Goal: Information Seeking & Learning: Learn about a topic

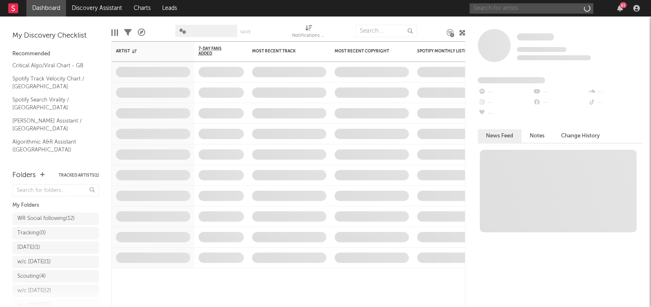
click at [526, 9] on input "text" at bounding box center [531, 8] width 124 height 10
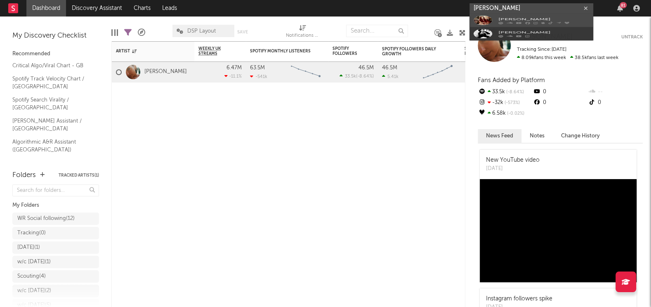
type input "[PERSON_NAME]"
click at [495, 25] on link "[PERSON_NAME]" at bounding box center [531, 27] width 124 height 27
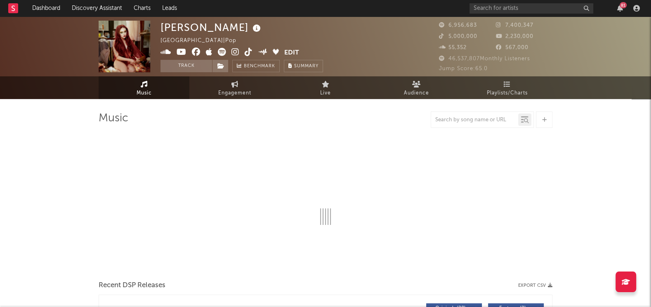
select select "6m"
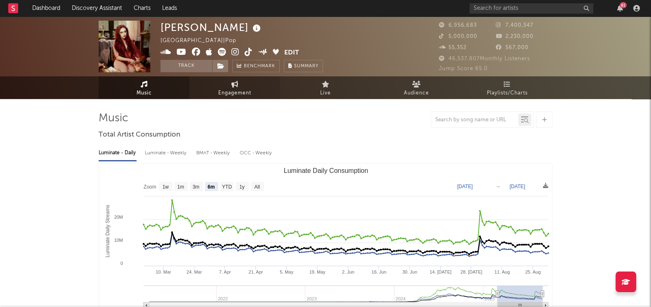
click at [227, 95] on span "Engagement" at bounding box center [234, 93] width 33 height 10
select select "1w"
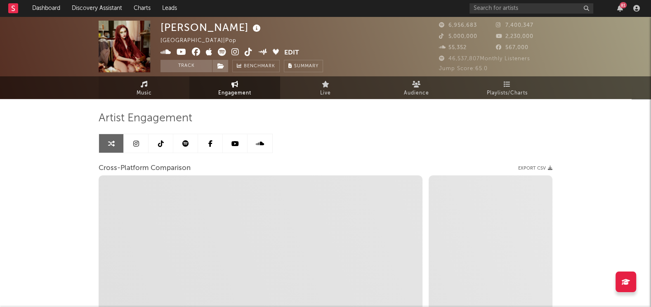
click at [148, 81] on link "Music" at bounding box center [144, 87] width 91 height 23
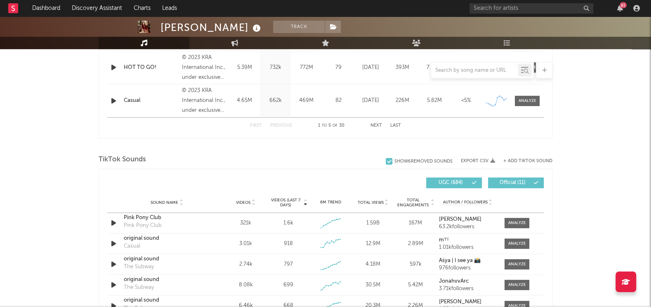
select select "6m"
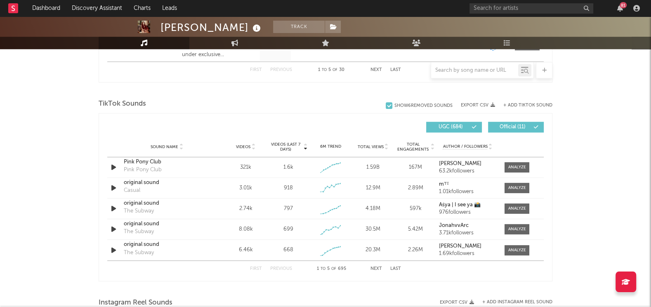
scroll to position [533, 0]
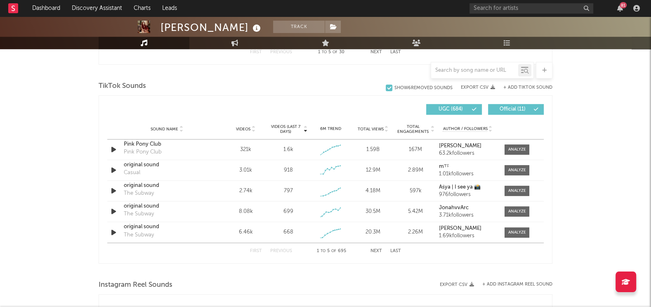
click at [238, 127] on span "Videos" at bounding box center [243, 129] width 14 height 5
click at [514, 167] on div at bounding box center [517, 170] width 18 height 6
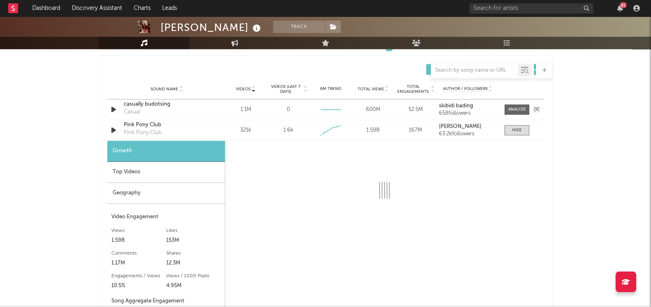
scroll to position [590, 0]
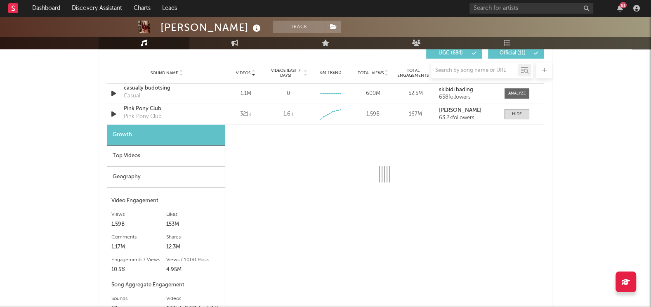
click at [172, 150] on div "Top Videos" at bounding box center [166, 156] width 118 height 21
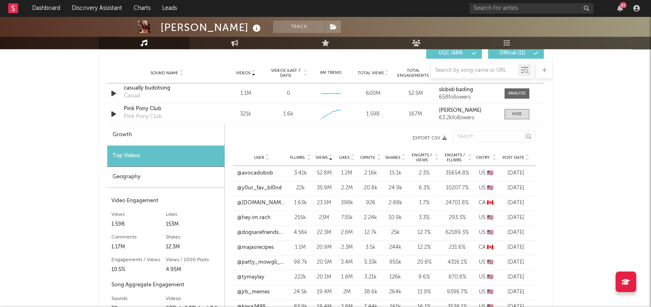
click at [422, 156] on span "Engmts / Views" at bounding box center [422, 158] width 24 height 10
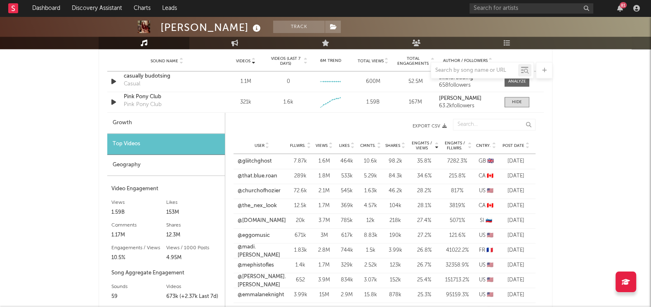
click at [264, 144] on div at bounding box center [266, 145] width 5 height 6
click at [318, 145] on span "Views" at bounding box center [322, 145] width 12 height 5
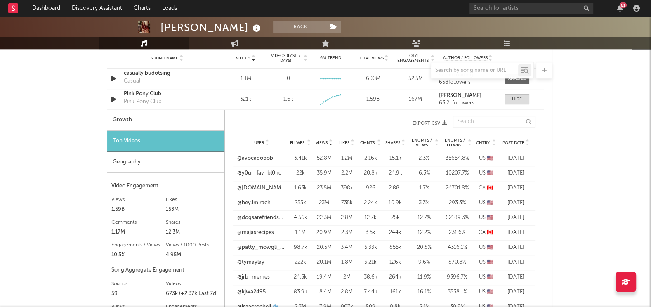
click at [117, 75] on div at bounding box center [326, 70] width 454 height 17
click at [111, 76] on div at bounding box center [326, 70] width 454 height 17
click at [113, 77] on div at bounding box center [326, 70] width 454 height 17
click at [512, 101] on span at bounding box center [517, 99] width 25 height 10
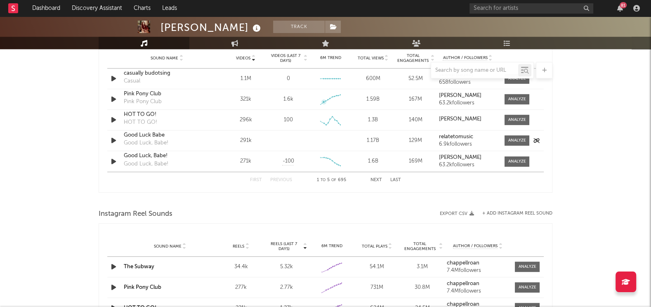
scroll to position [558, 0]
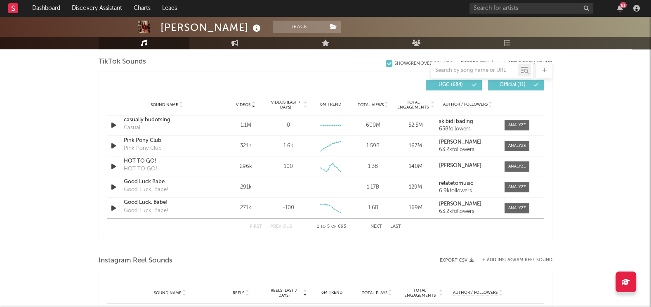
click at [245, 103] on span "Videos" at bounding box center [243, 104] width 14 height 5
click at [109, 164] on icon "button" at bounding box center [113, 166] width 9 height 10
click at [111, 164] on icon "button" at bounding box center [113, 166] width 8 height 10
click at [507, 170] on span at bounding box center [517, 166] width 25 height 10
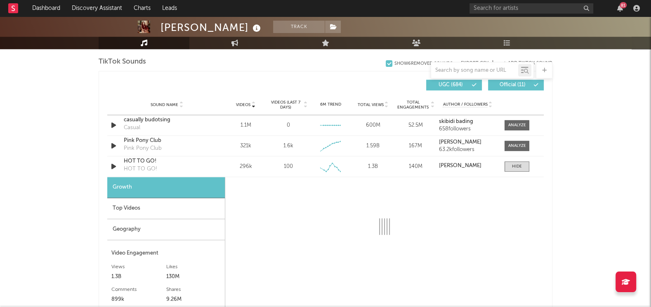
click at [195, 201] on div "Top Videos" at bounding box center [166, 208] width 118 height 21
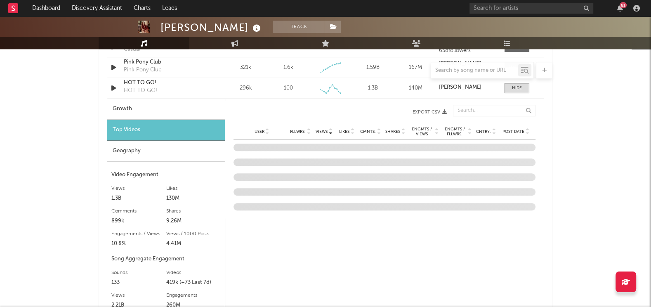
scroll to position [664, 0]
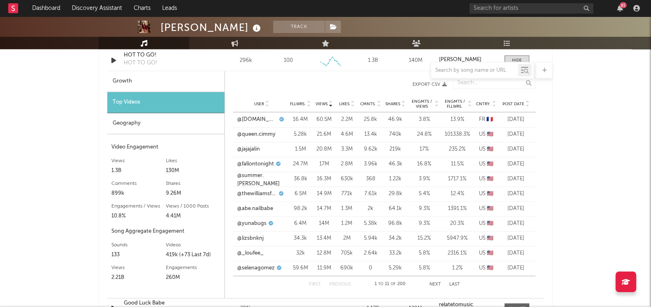
click at [423, 101] on span "Engmts / Views" at bounding box center [422, 104] width 24 height 10
